Goal: Book appointment/travel/reservation

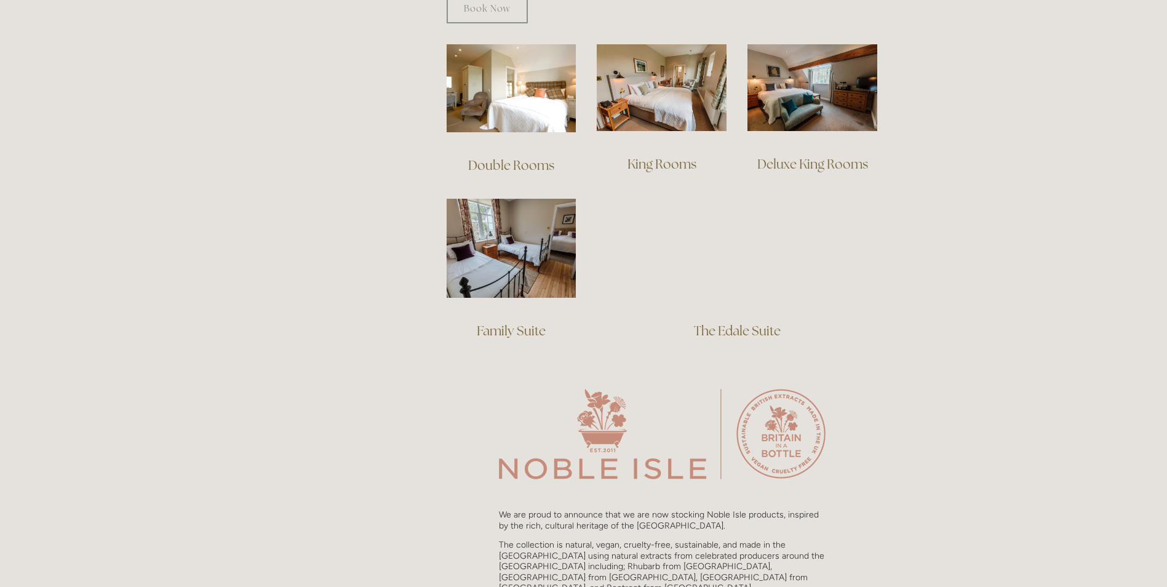
scroll to position [677, 0]
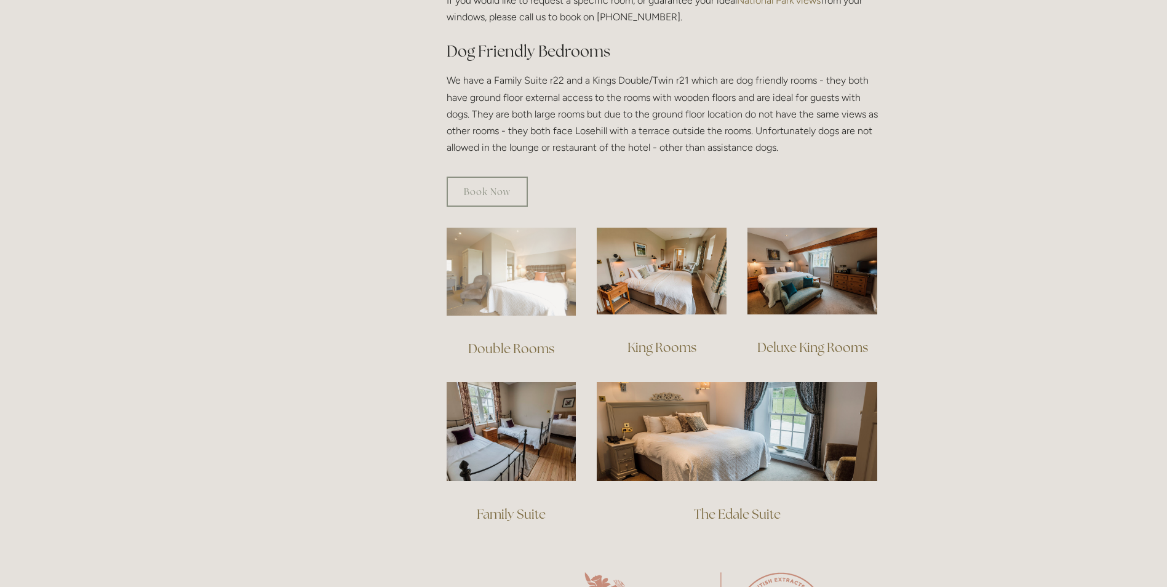
click at [523, 284] on img at bounding box center [512, 272] width 130 height 88
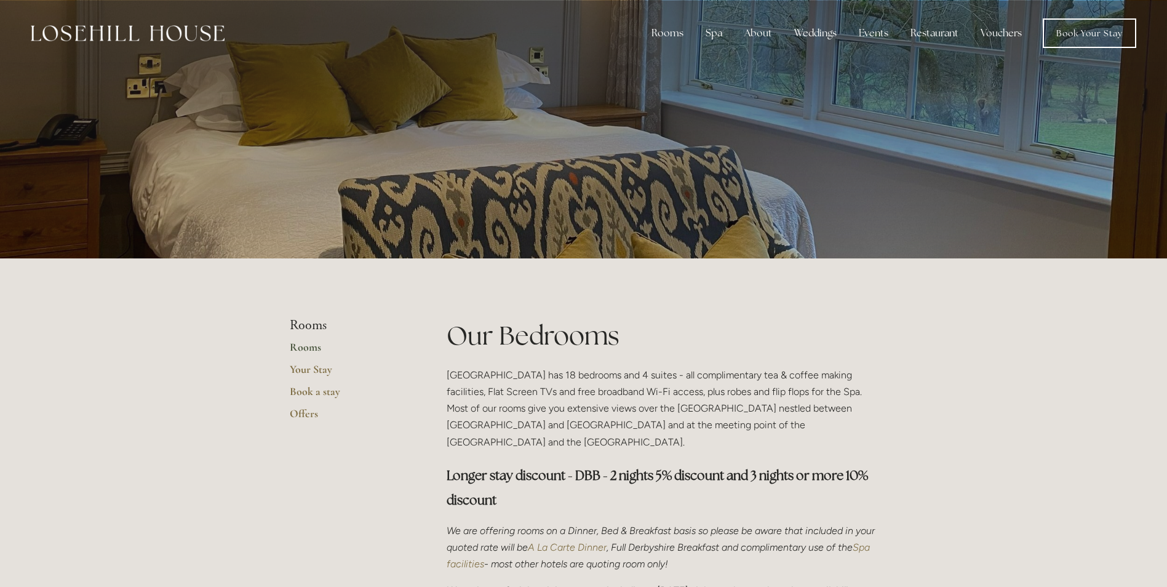
scroll to position [674, 0]
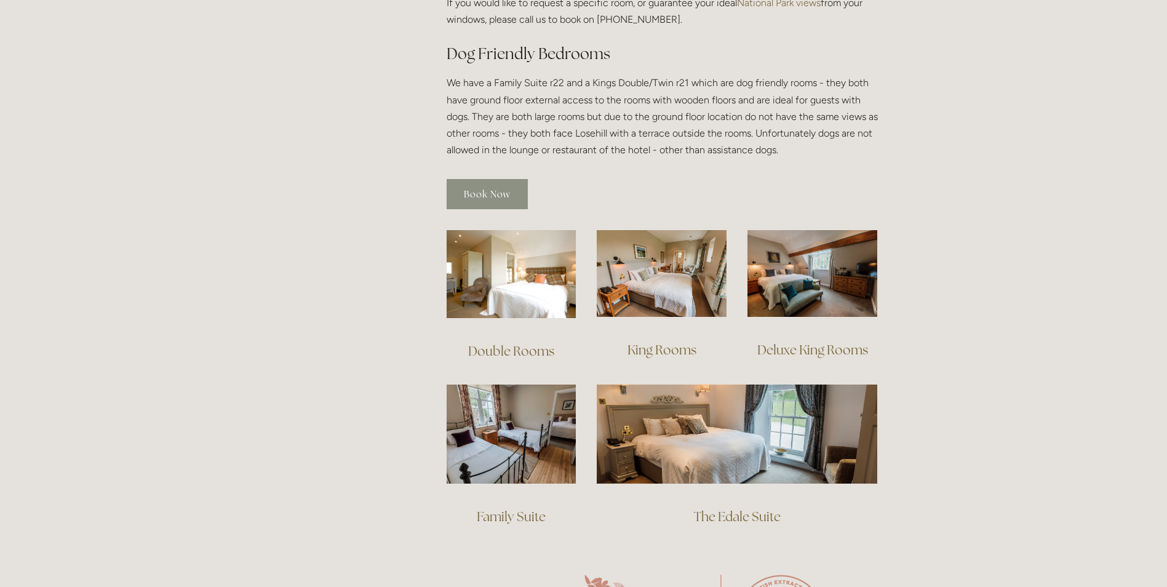
click at [493, 182] on link "Book Now" at bounding box center [487, 194] width 81 height 30
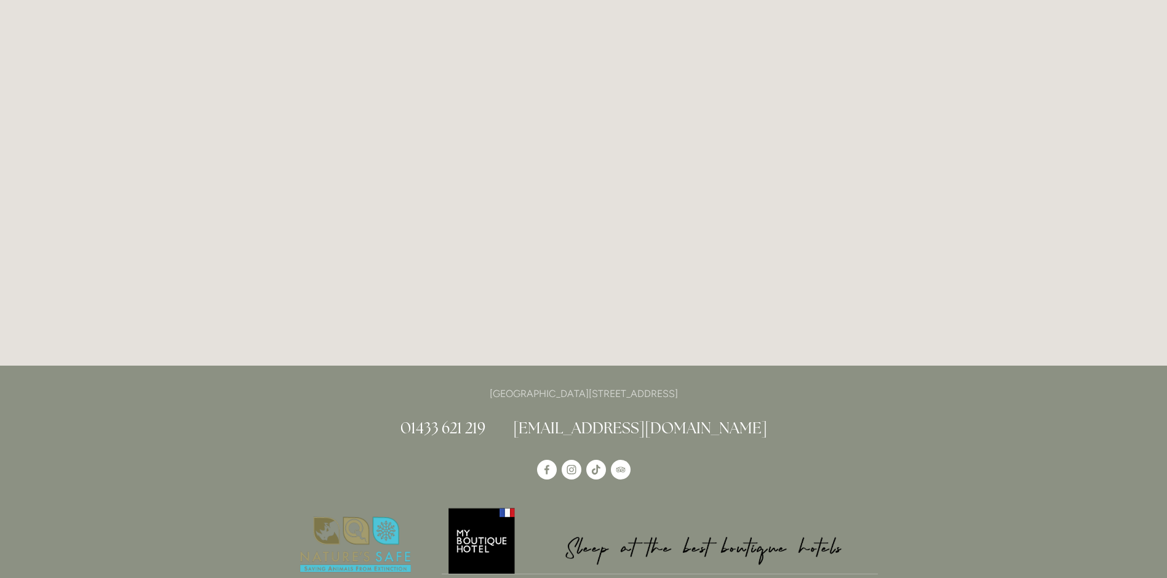
scroll to position [3634, 0]
